Goal: Information Seeking & Learning: Understand process/instructions

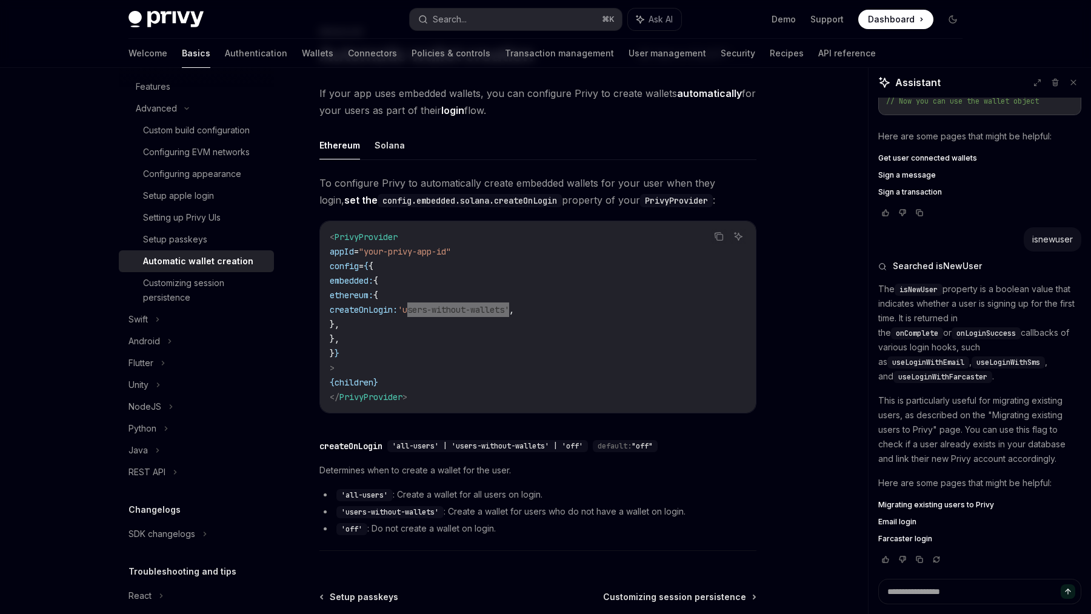
scroll to position [267, 0]
click at [480, 19] on button "Search... ⌘ K" at bounding box center [516, 19] width 212 height 22
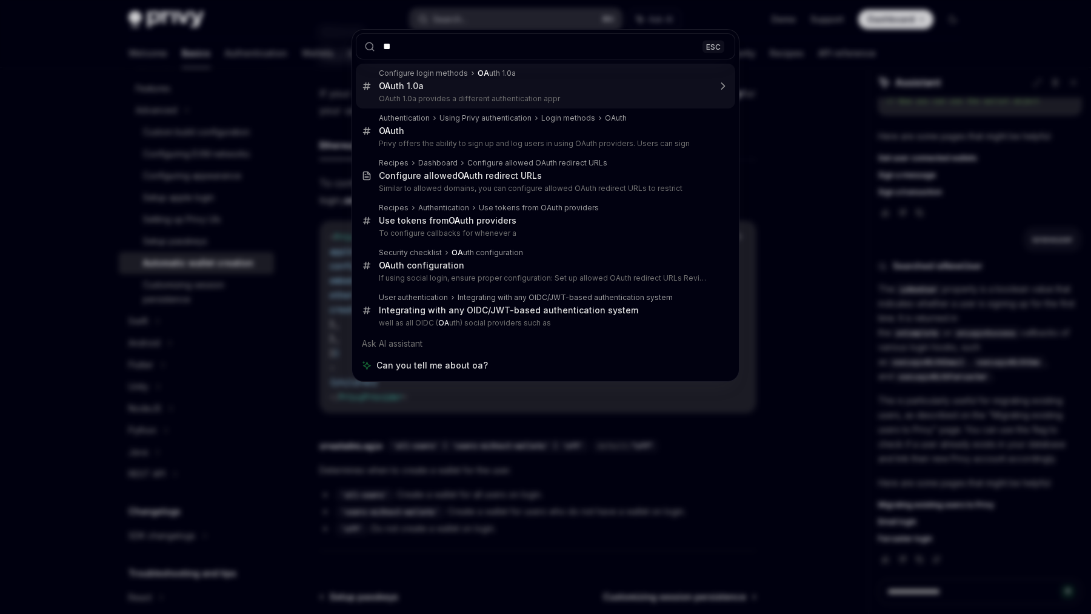
type input "***"
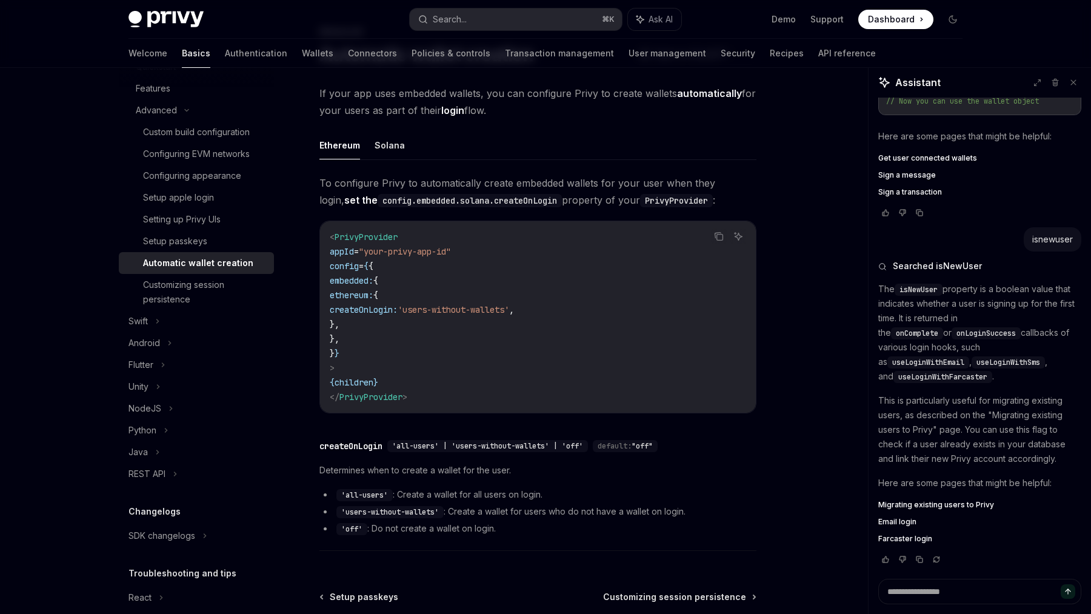
scroll to position [557, 0]
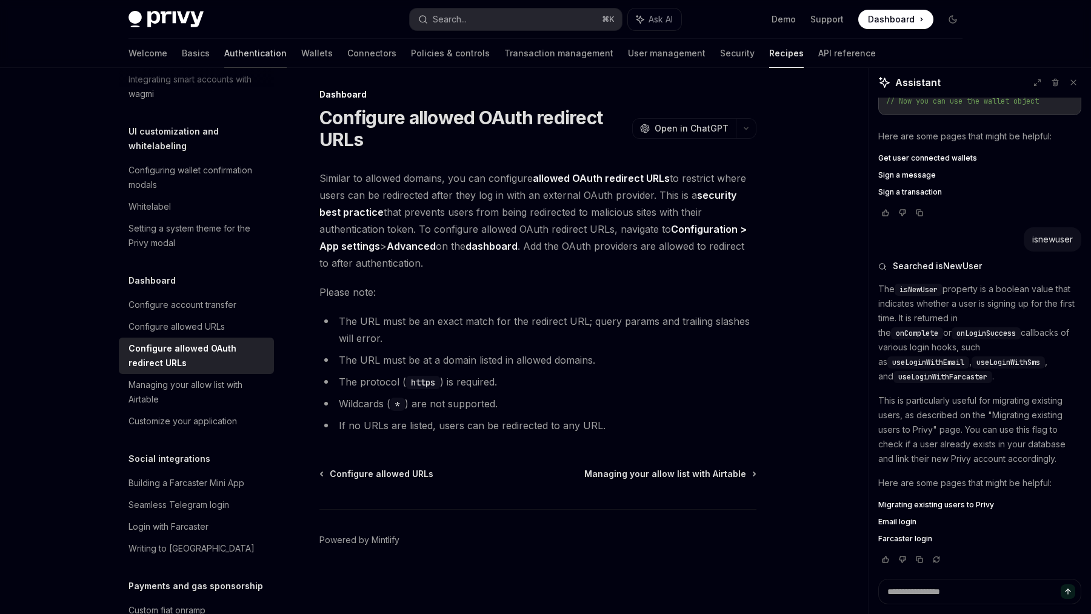
click at [224, 58] on link "Authentication" at bounding box center [255, 53] width 62 height 29
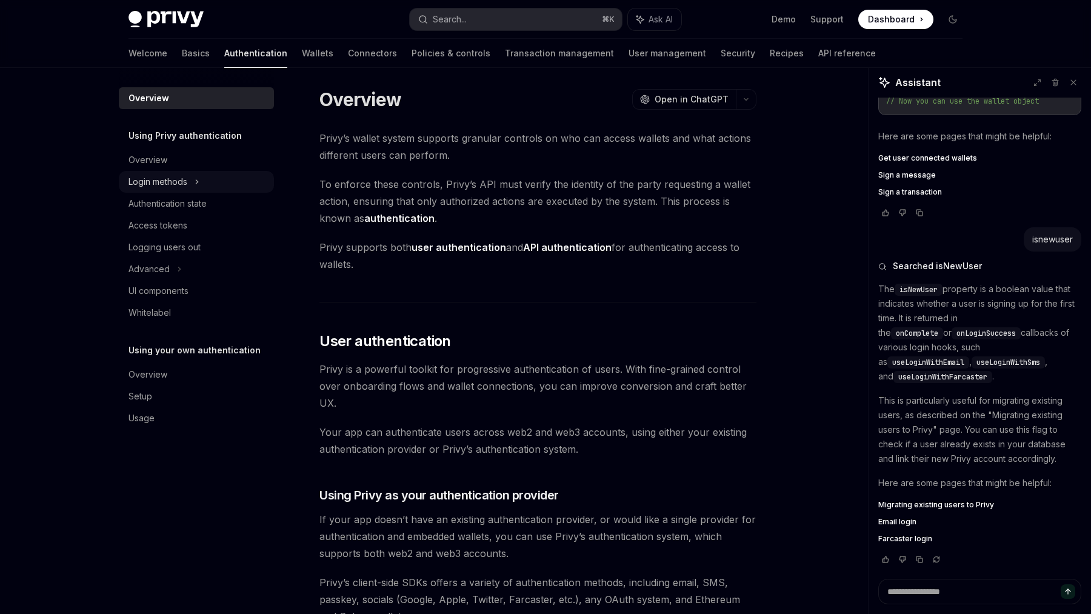
click at [200, 173] on div "Login methods" at bounding box center [196, 182] width 155 height 22
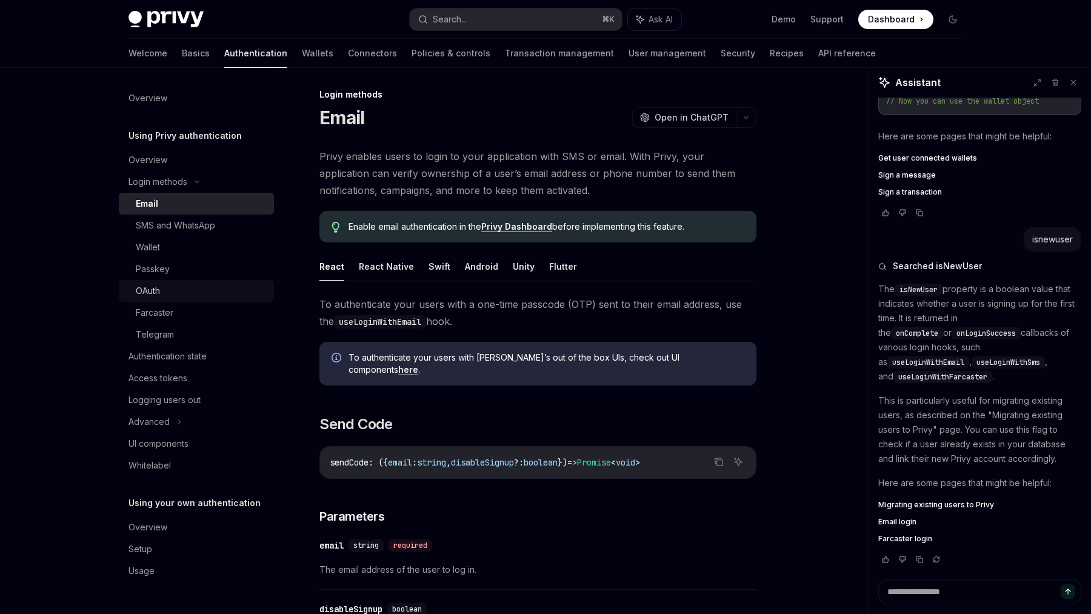
click at [184, 287] on div "OAuth" at bounding box center [201, 291] width 131 height 15
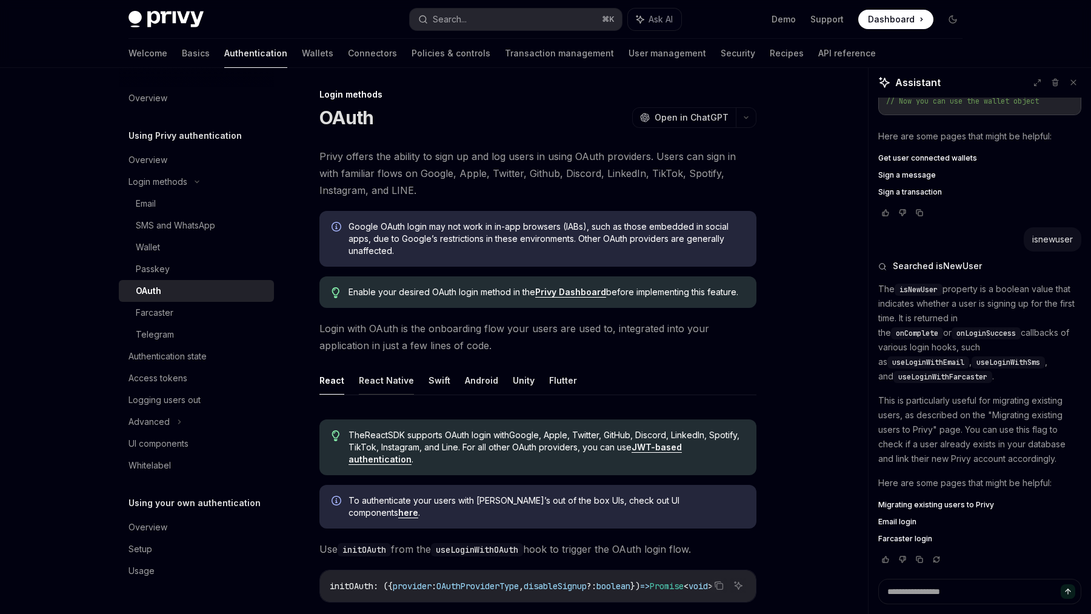
click at [405, 389] on button "React Native" at bounding box center [386, 380] width 55 height 28
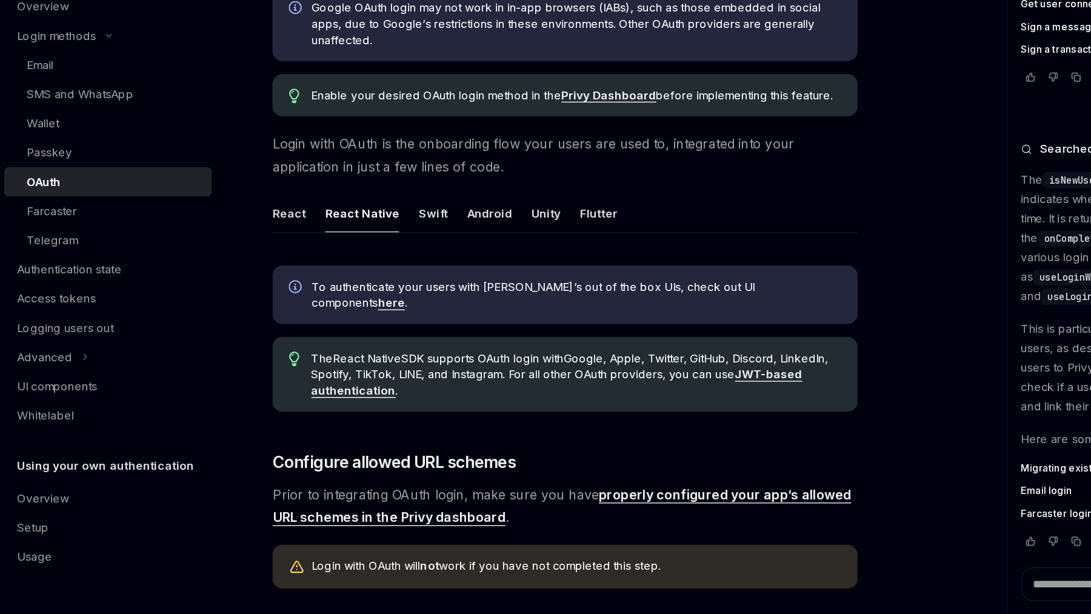
scroll to position [85, 0]
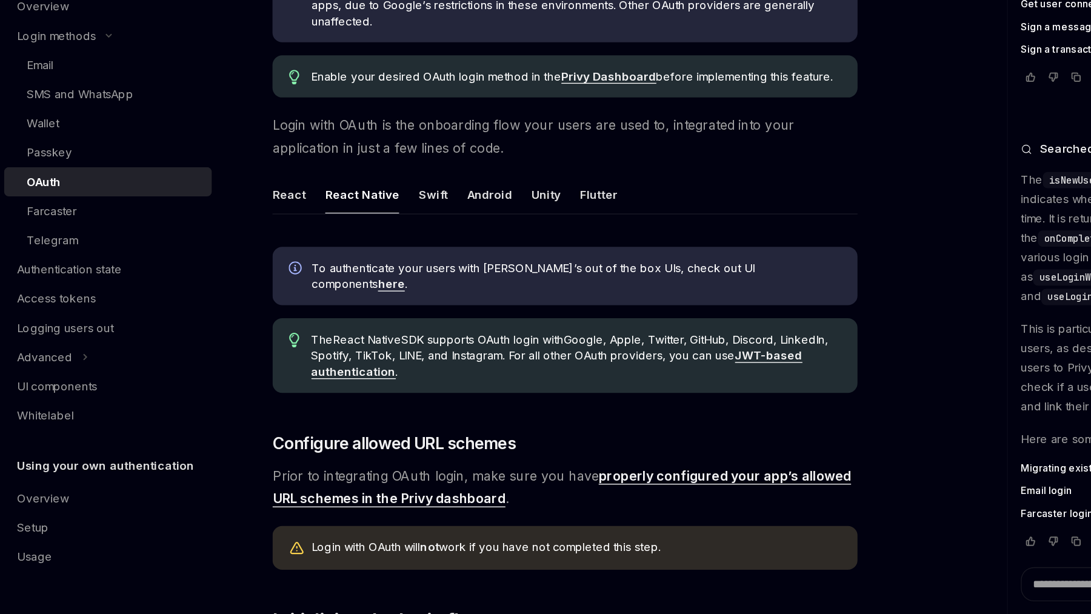
click at [460, 518] on link "properly configured your app’s allowed URL schemes in the Privy dashboard" at bounding box center [535, 519] width 432 height 30
type textarea "*"
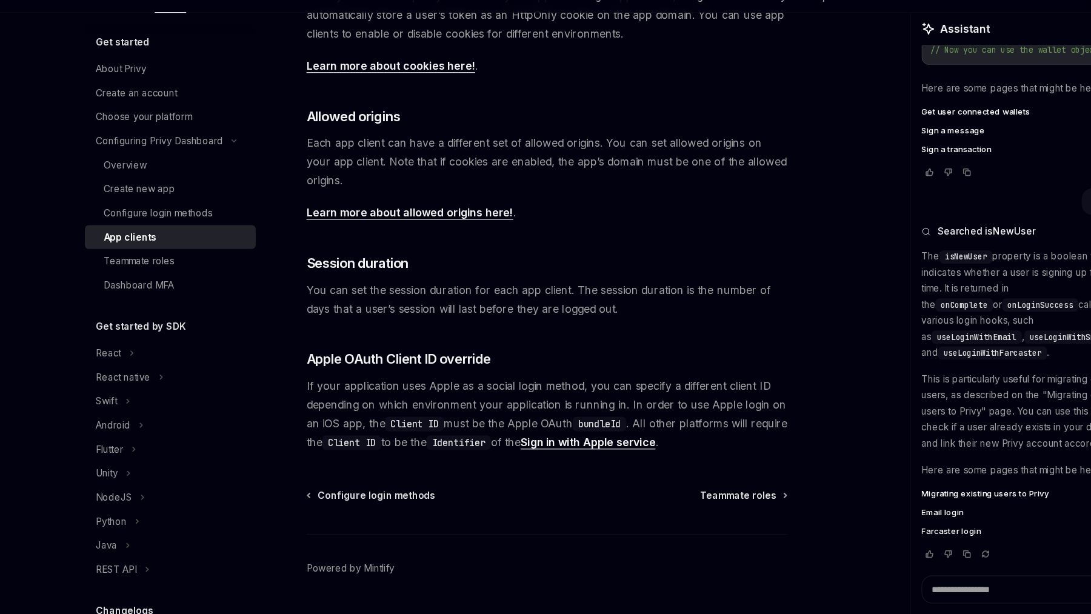
scroll to position [150, 0]
